Goal: Task Accomplishment & Management: Complete application form

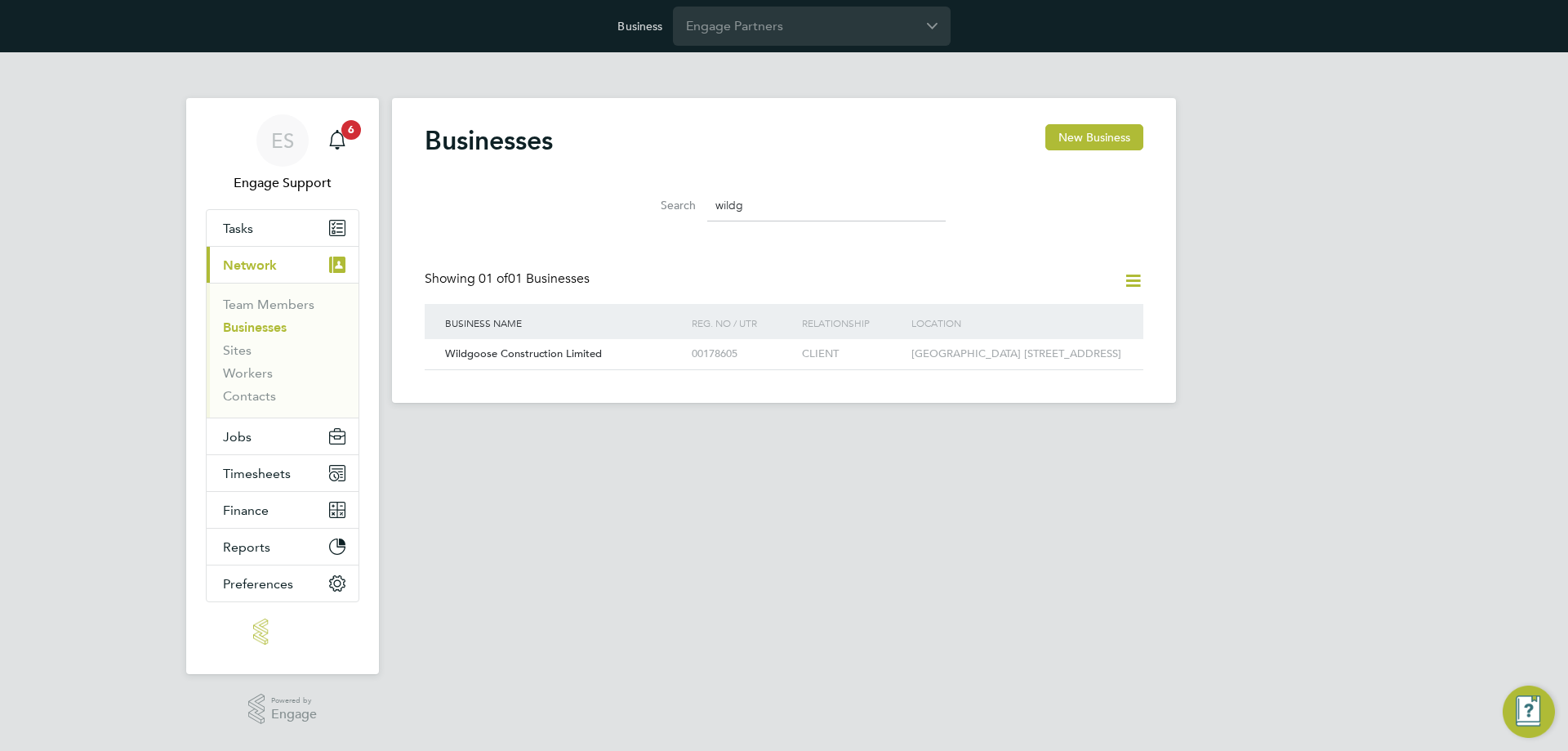
scroll to position [31, 248]
click at [488, 429] on html "Business Engage Partners ES Engage Support Notifications 6 Applications: Tasks …" at bounding box center [784, 215] width 1568 height 429
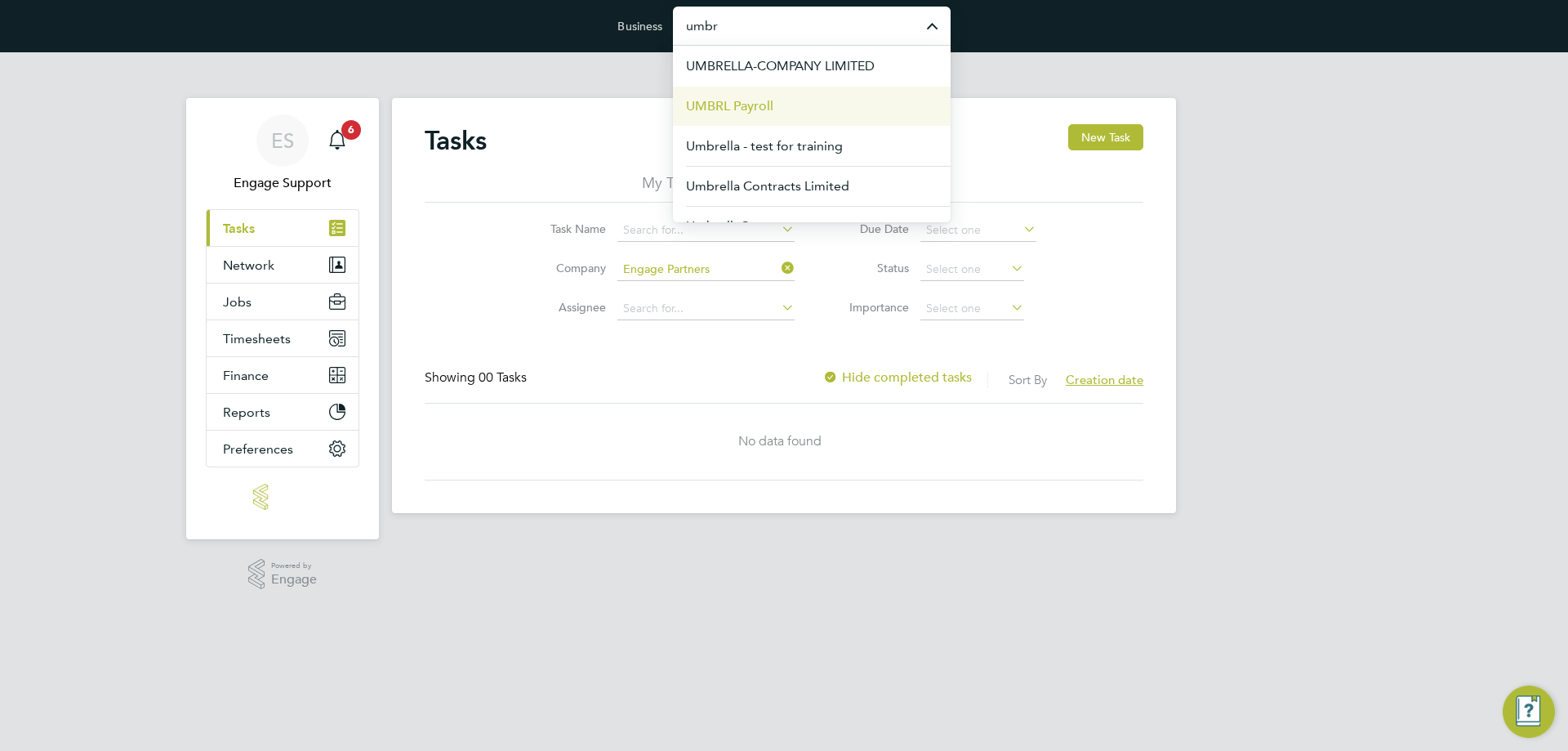
click at [842, 111] on li "UMBRL Payroll" at bounding box center [811, 106] width 278 height 40
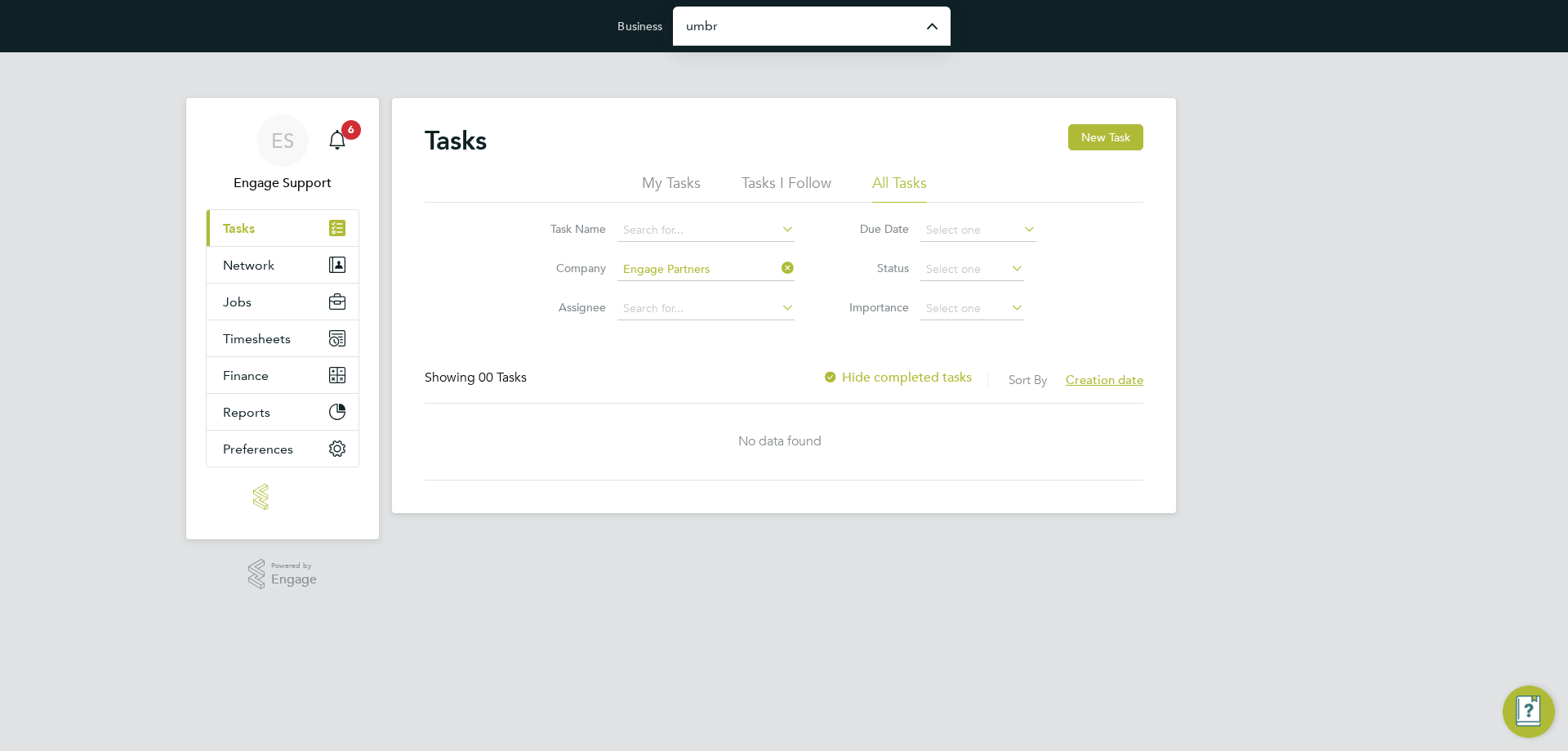
type input "UMBRL Payroll"
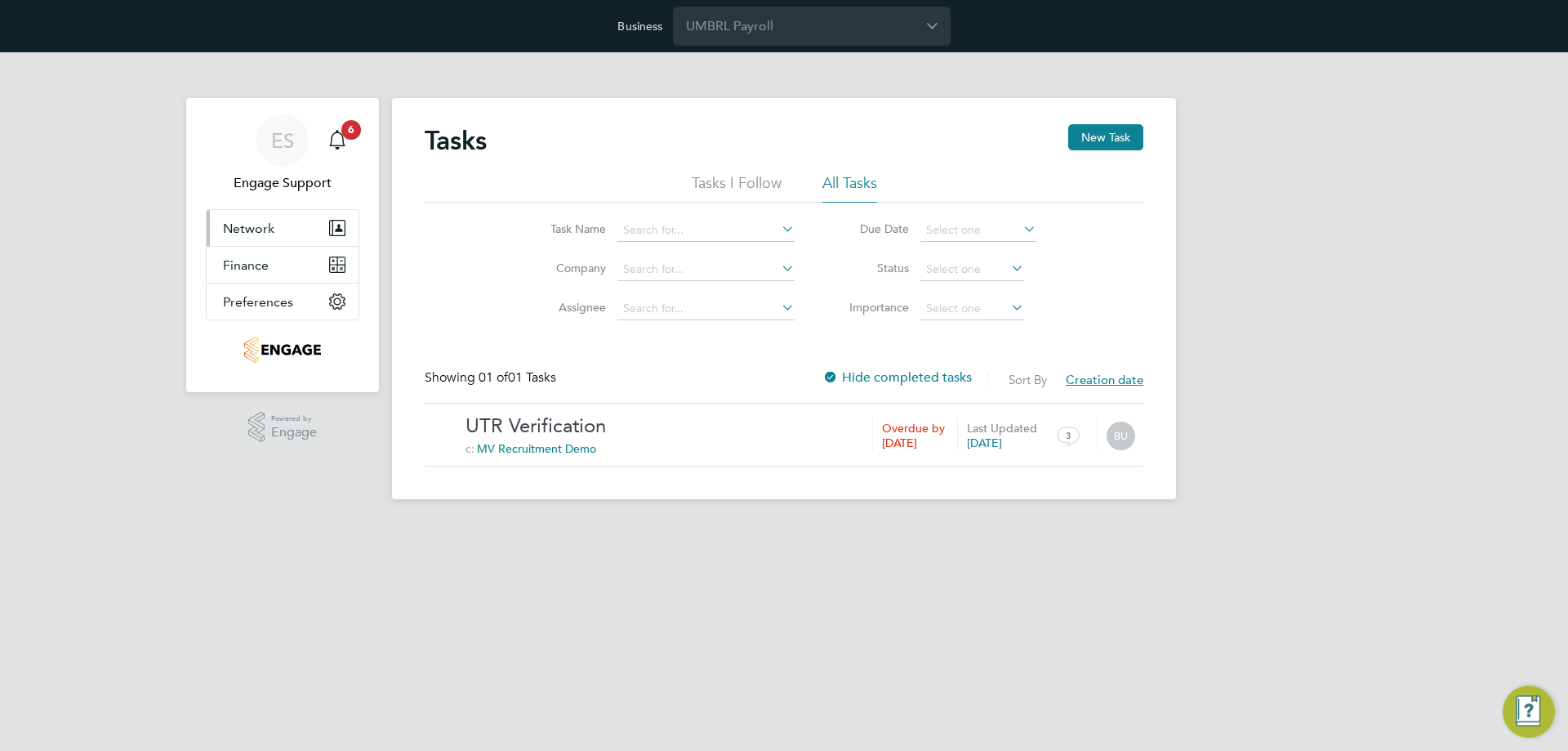
click at [249, 240] on button "Network" at bounding box center [283, 227] width 152 height 36
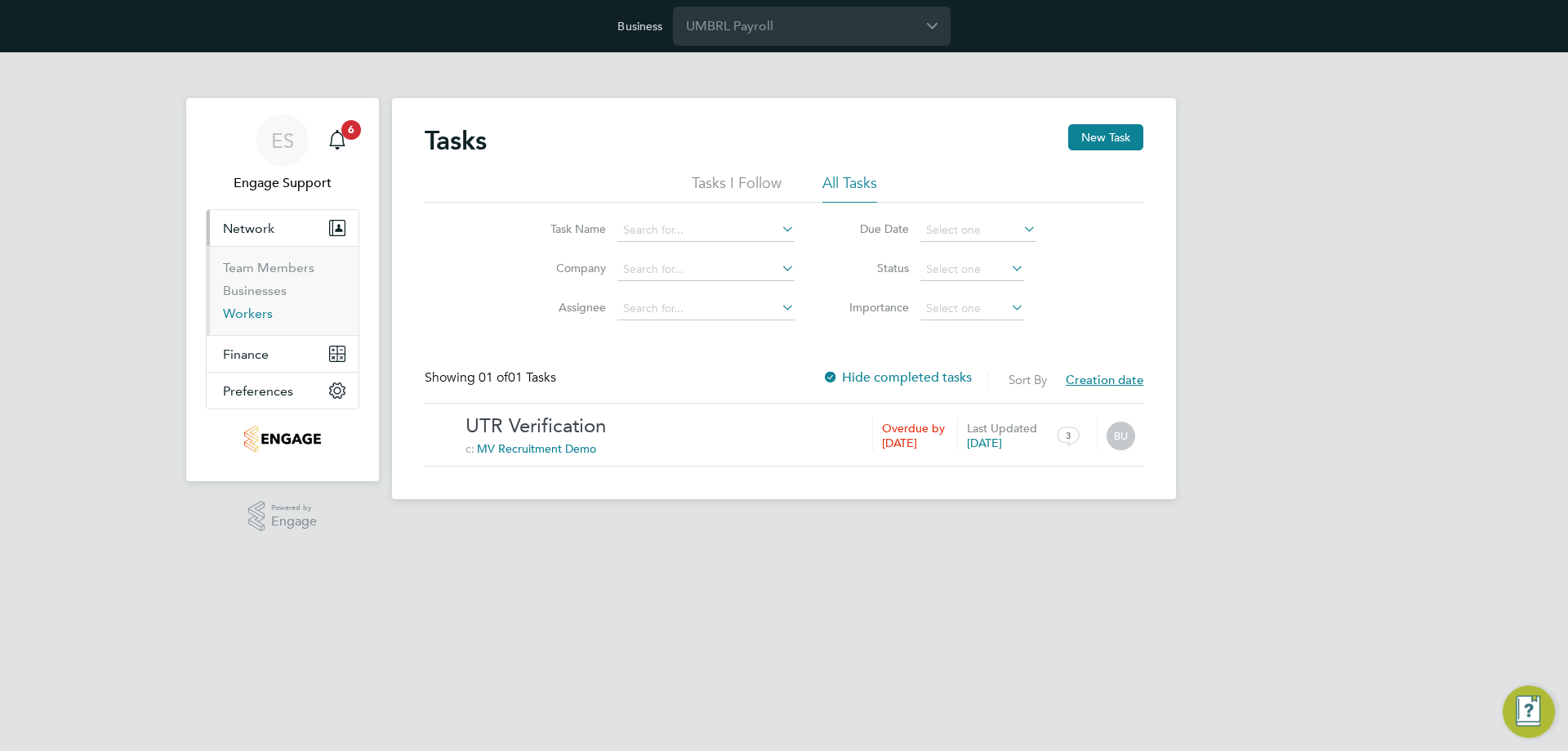
click at [254, 313] on link "Workers" at bounding box center [248, 313] width 50 height 15
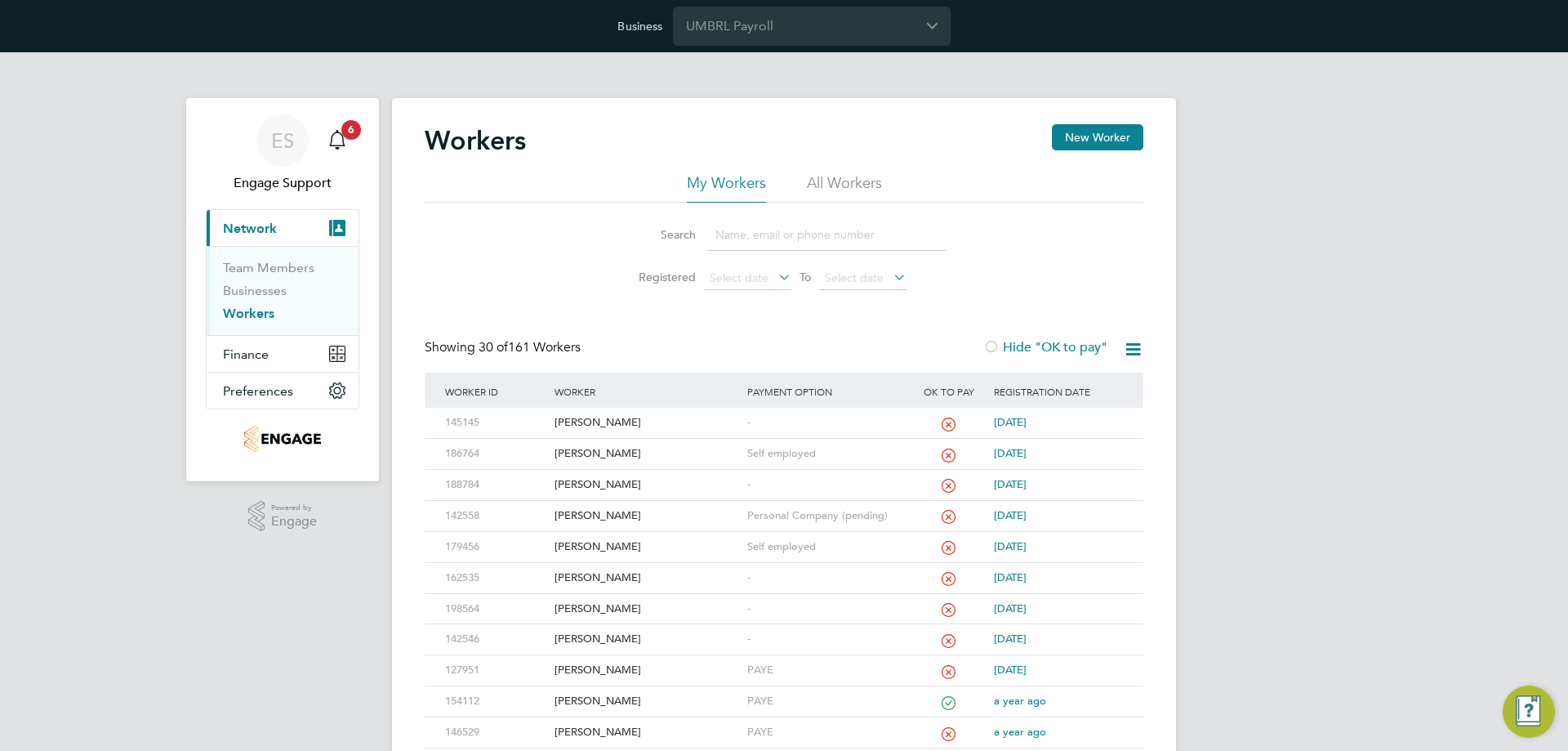
click at [842, 178] on li "All Workers" at bounding box center [844, 188] width 75 height 30
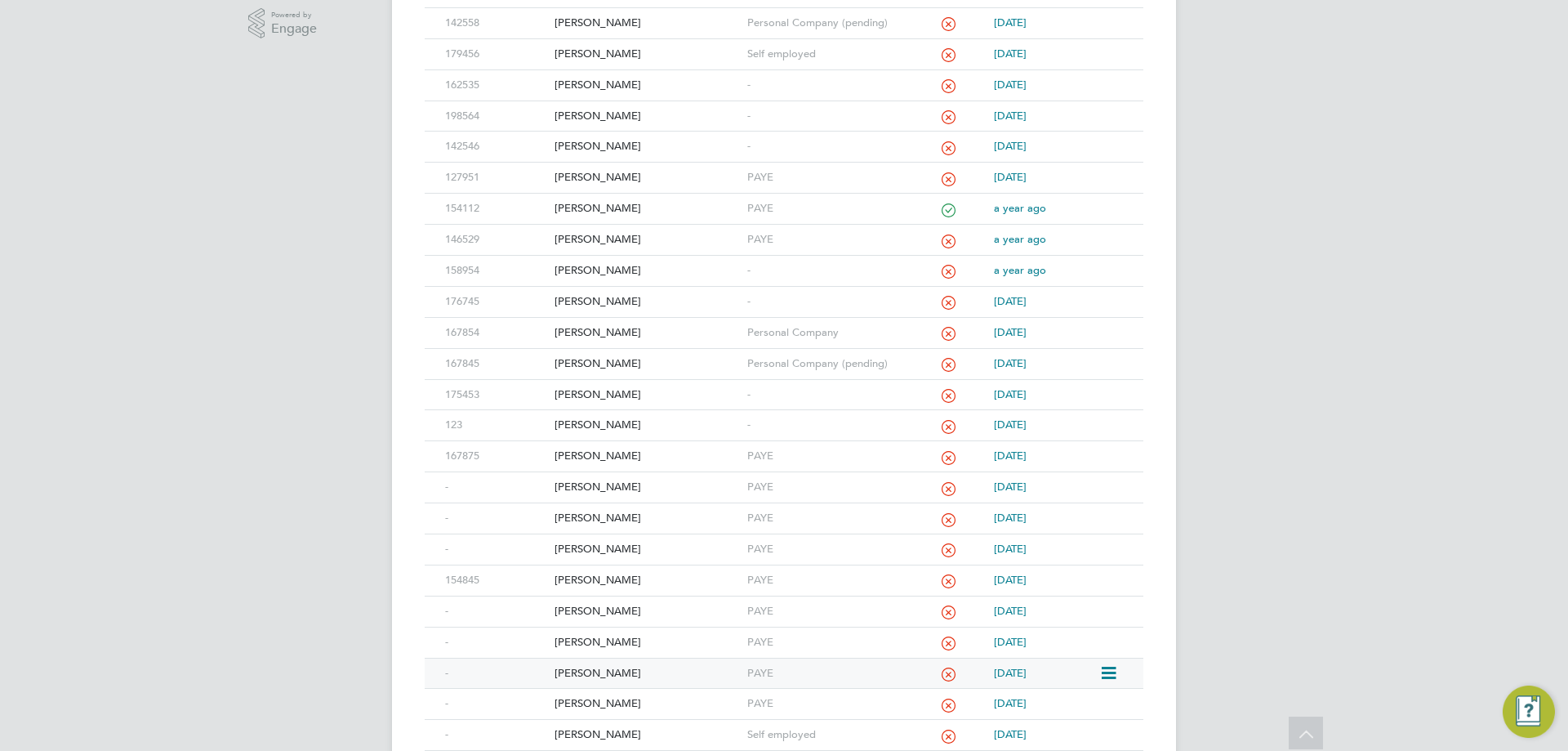
scroll to position [693, 0]
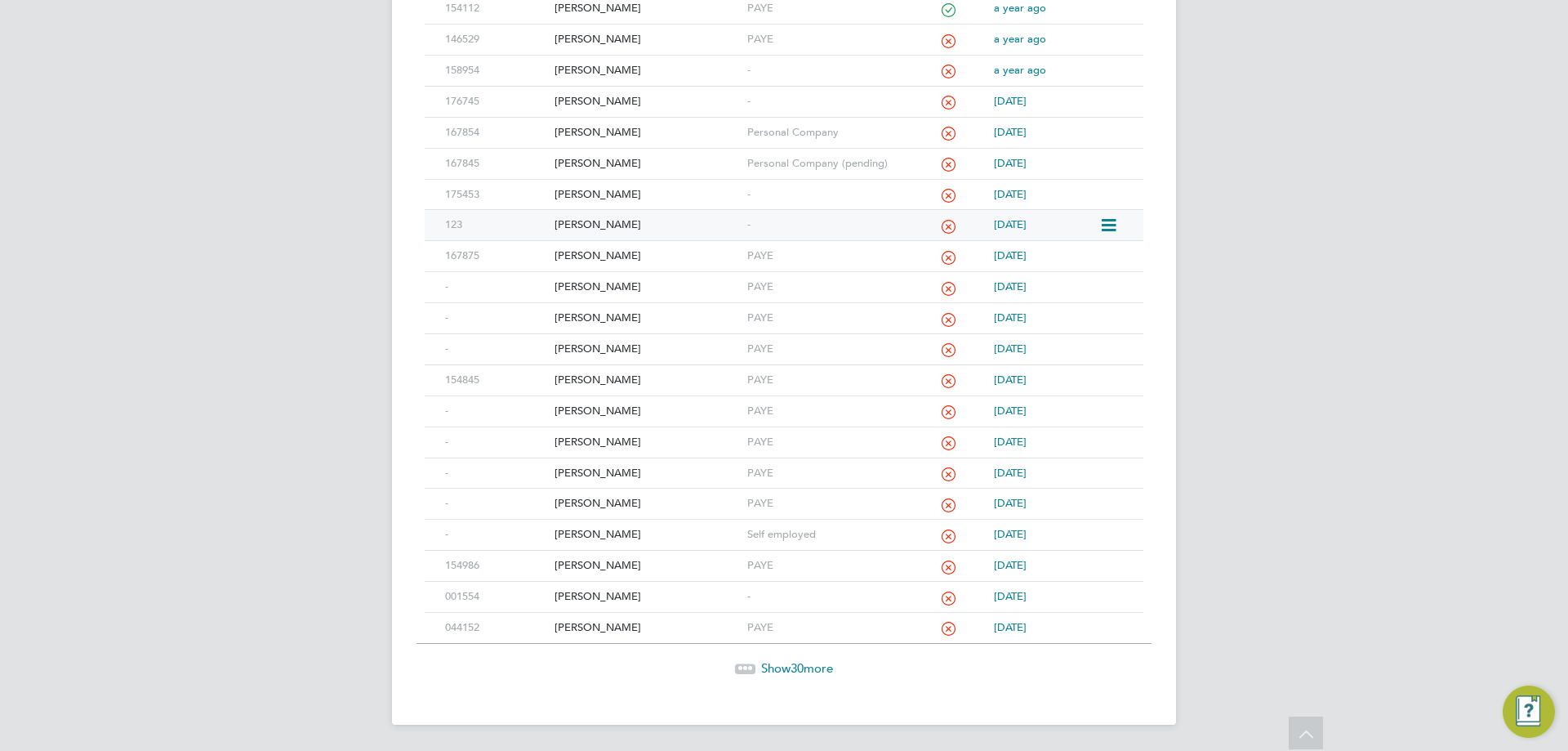
click at [604, 227] on div "Andrew Smith" at bounding box center [646, 224] width 192 height 30
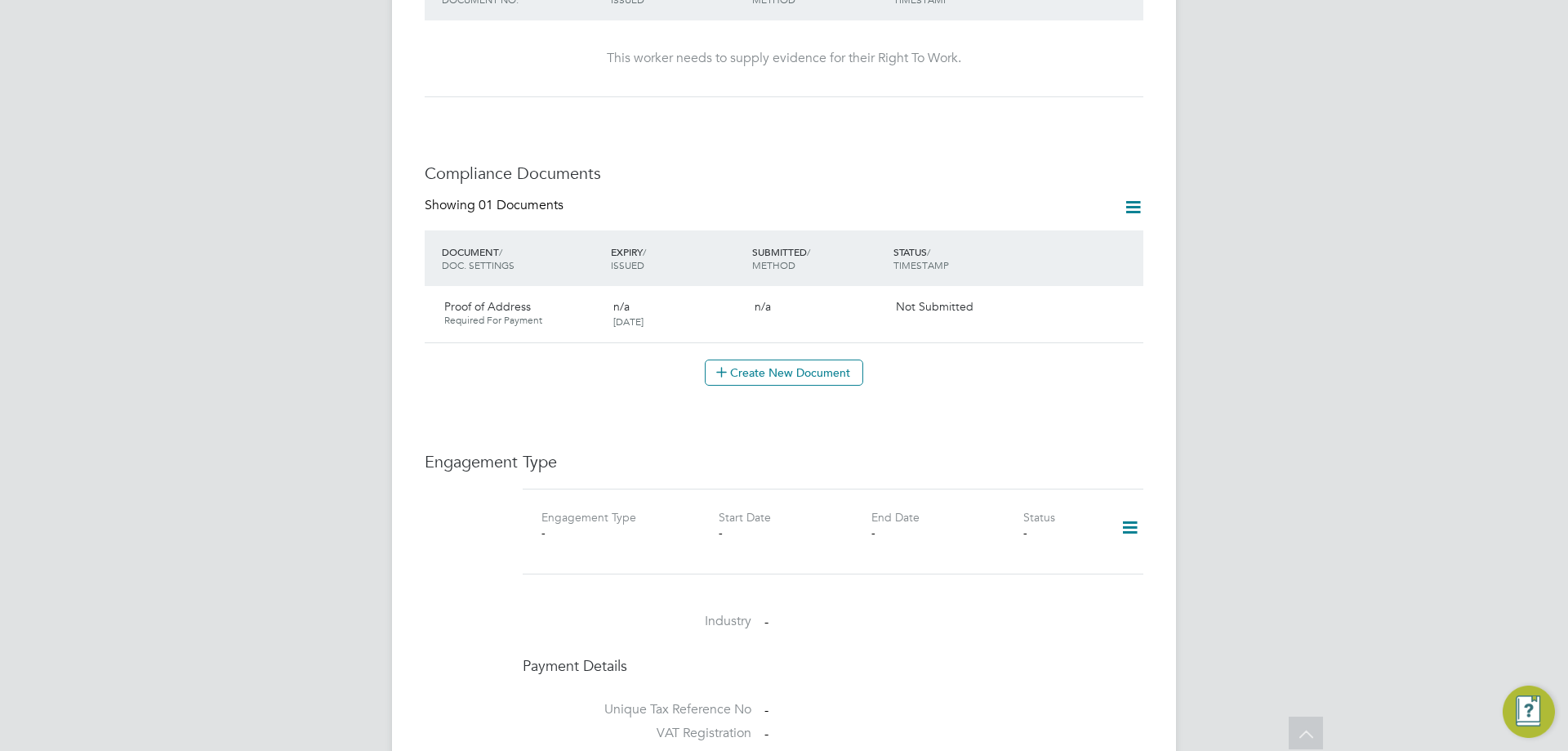
scroll to position [1062, 0]
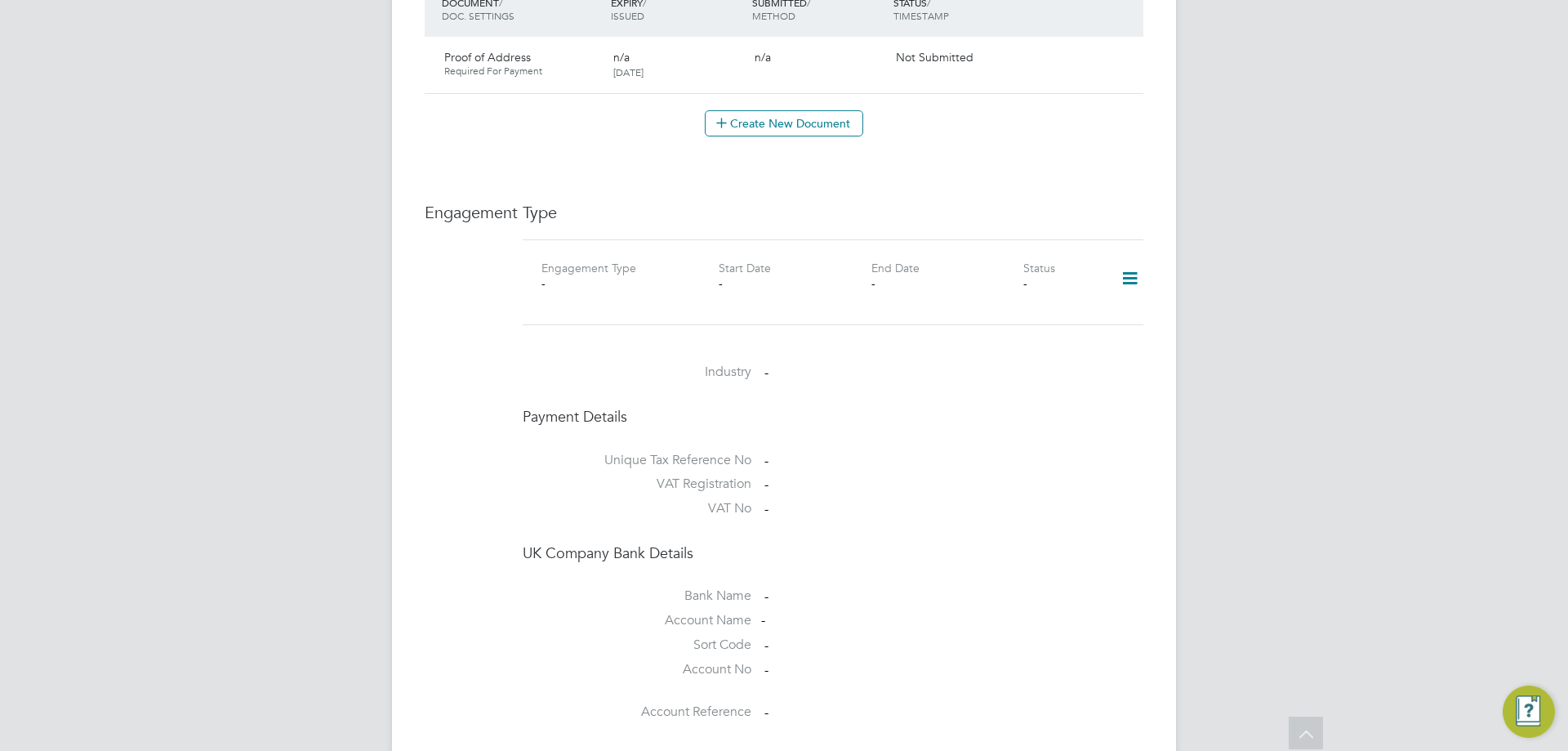
click at [1132, 264] on icon at bounding box center [1130, 278] width 29 height 38
click at [1065, 337] on li "Add Engagement Type" at bounding box center [1045, 332] width 186 height 23
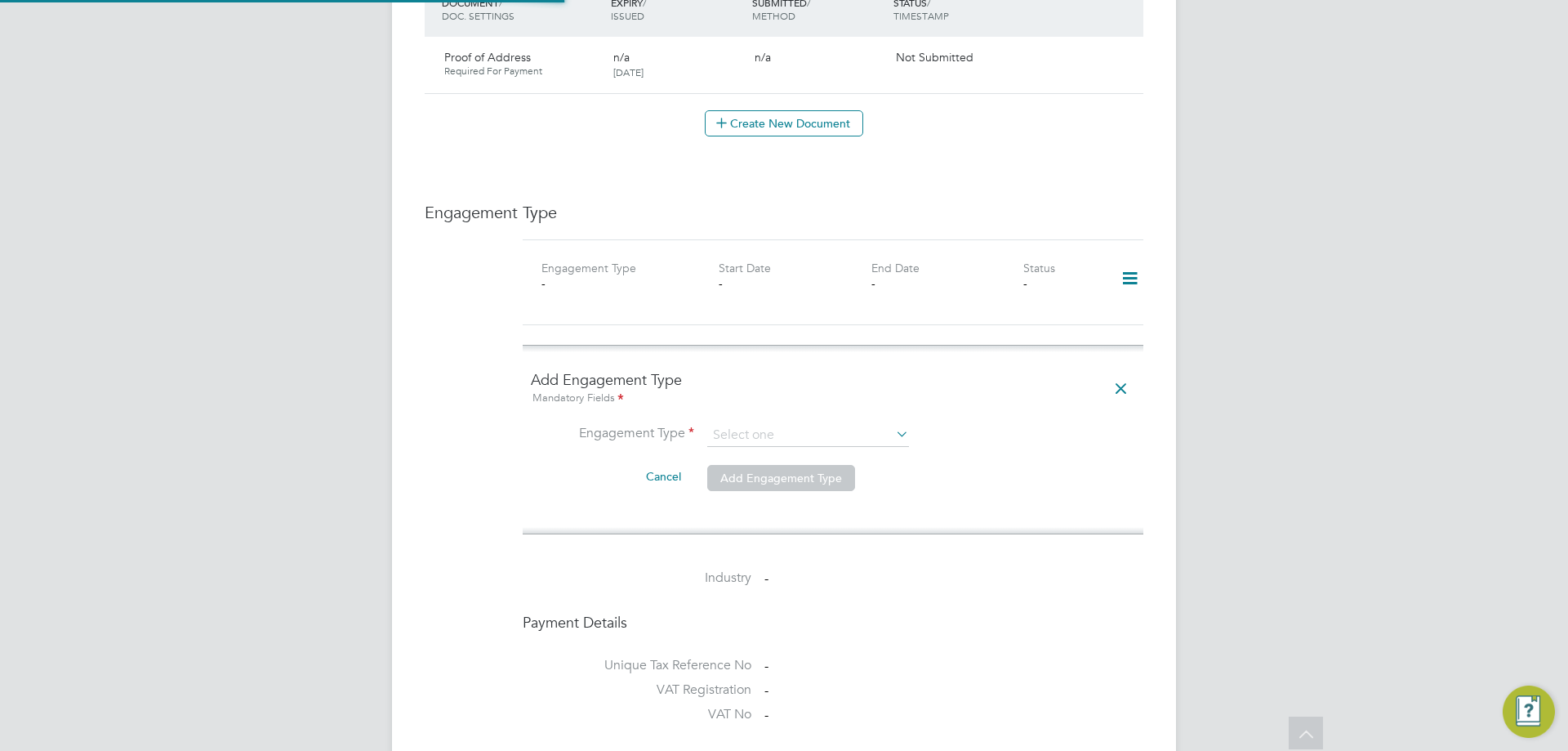
click at [837, 399] on ng-form "Add Engagement Type Mandatory Fields Engagement Type Cancel Add Engagement Type" at bounding box center [834, 439] width 604 height 139
click at [835, 424] on input at bounding box center [809, 435] width 202 height 23
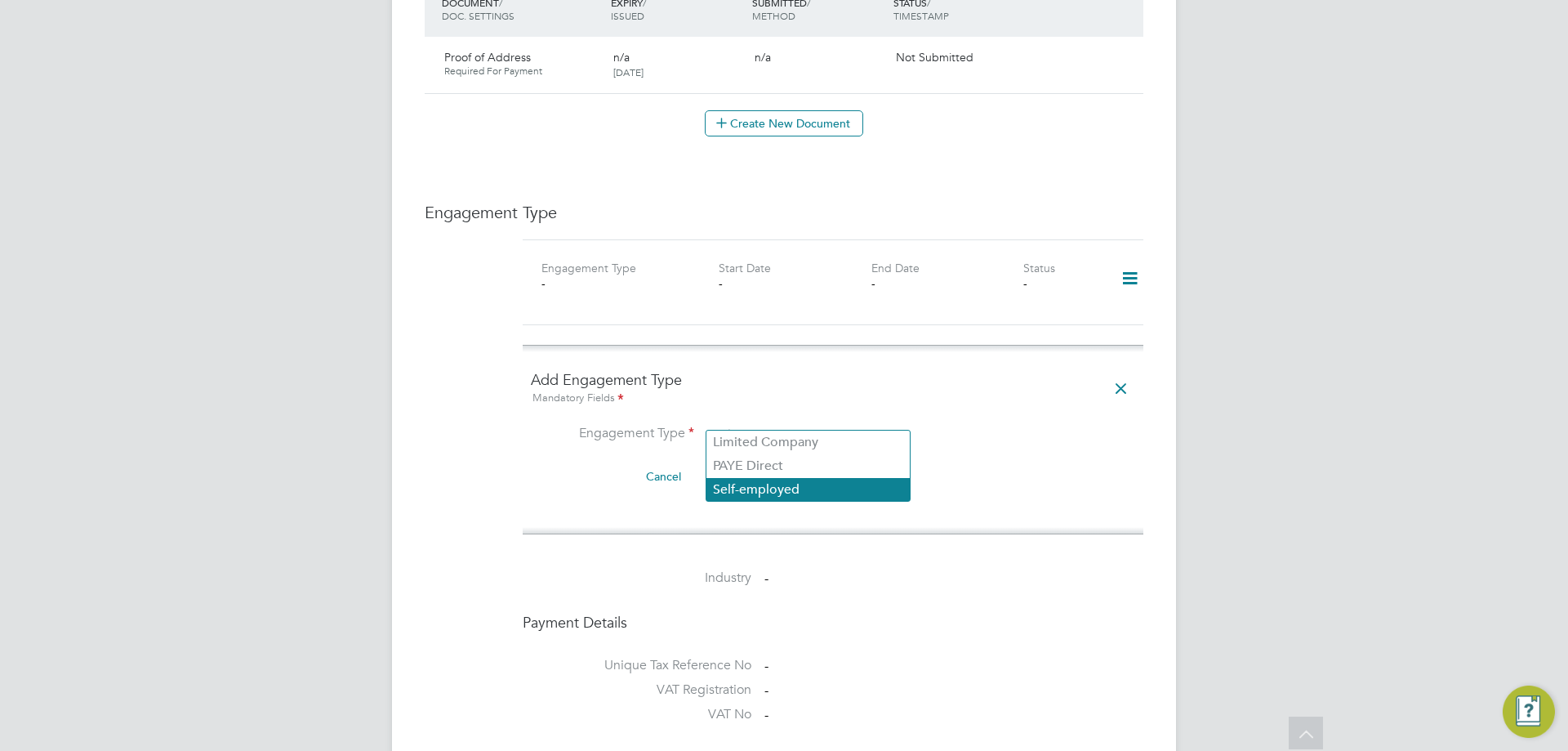
click at [823, 484] on li "Self-employed" at bounding box center [808, 489] width 203 height 24
type input "Self-employed"
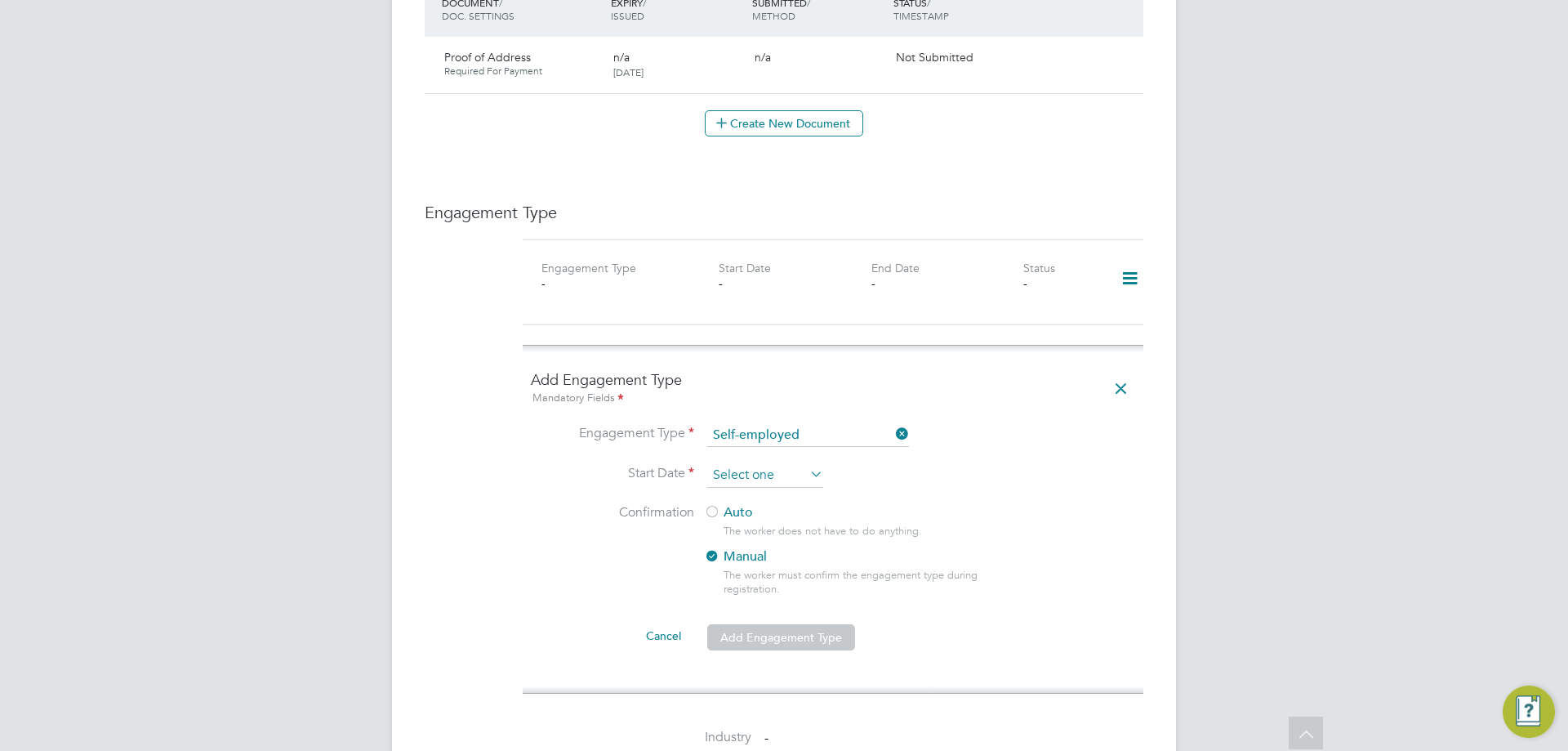
click at [807, 468] on input at bounding box center [765, 475] width 116 height 24
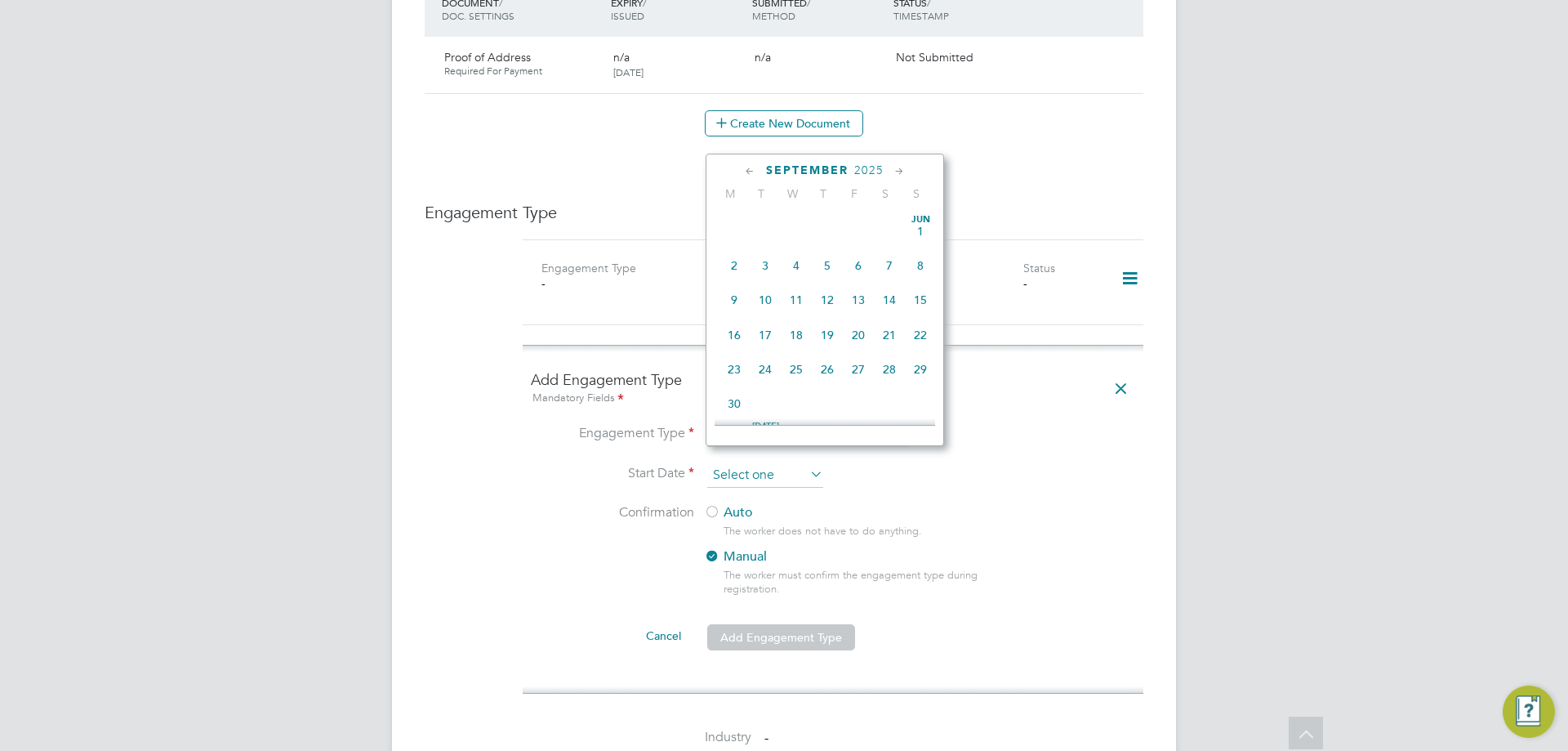
scroll to position [602, 0]
click at [738, 262] on span "15" at bounding box center [734, 250] width 31 height 31
type input "15 Sep 2025"
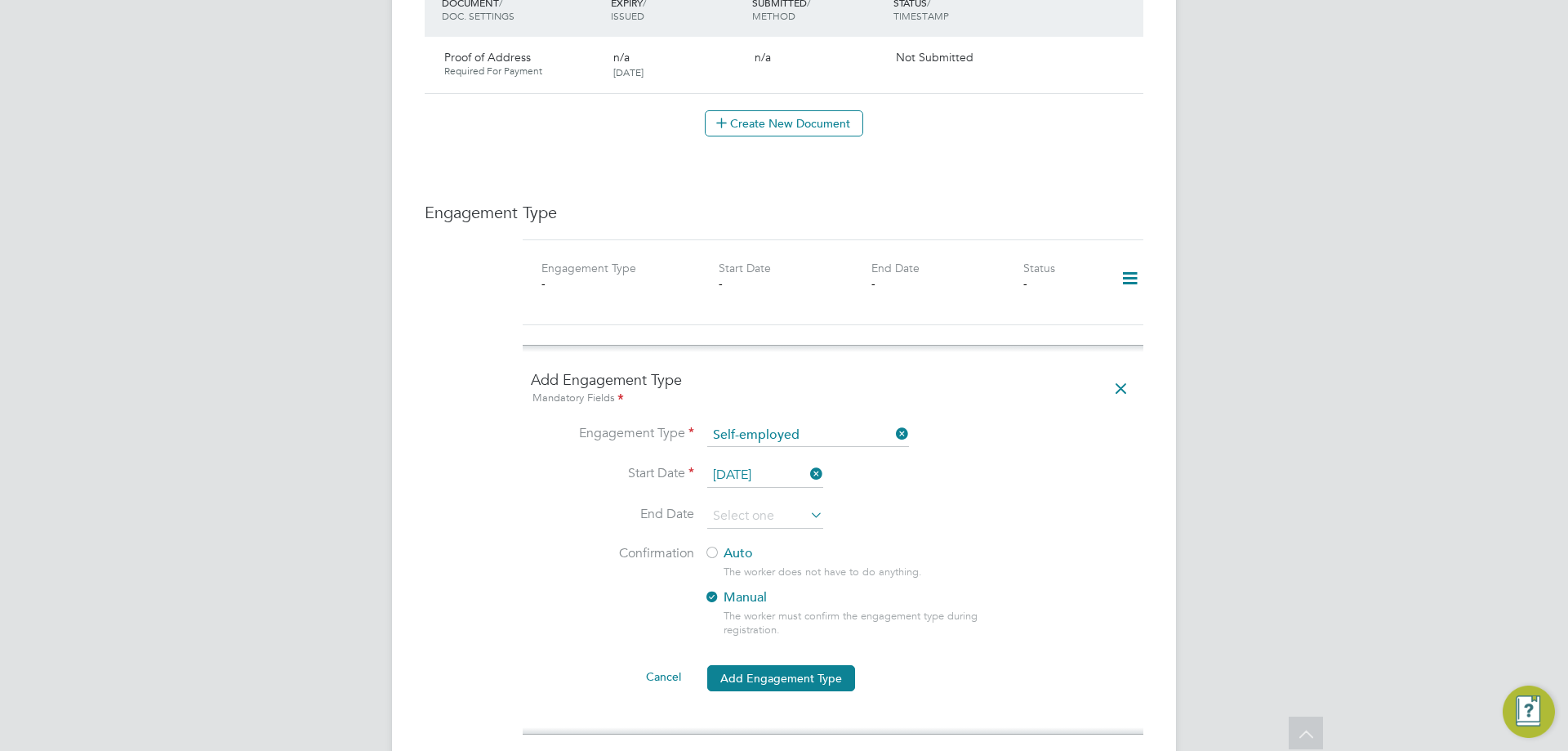
click at [710, 546] on div at bounding box center [711, 554] width 16 height 16
drag, startPoint x: 786, startPoint y: 657, endPoint x: 1088, endPoint y: 515, distance: 333.7
click at [787, 665] on button "Add Engagement Type" at bounding box center [782, 678] width 148 height 26
